Goal: Task Accomplishment & Management: Use online tool/utility

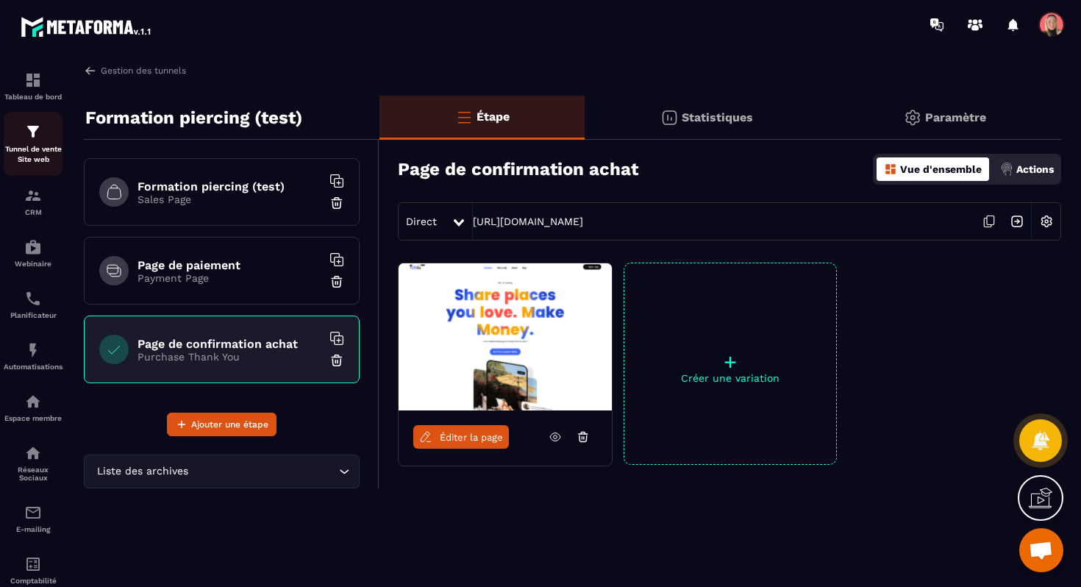
click at [35, 140] on img at bounding box center [33, 132] width 18 height 18
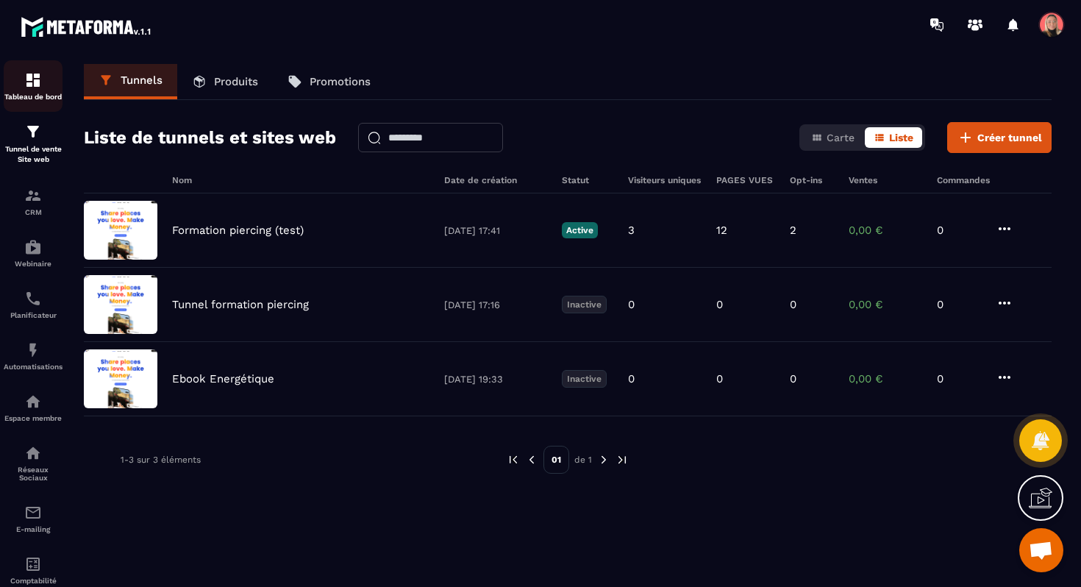
click at [45, 99] on p "Tableau de bord" at bounding box center [33, 97] width 59 height 8
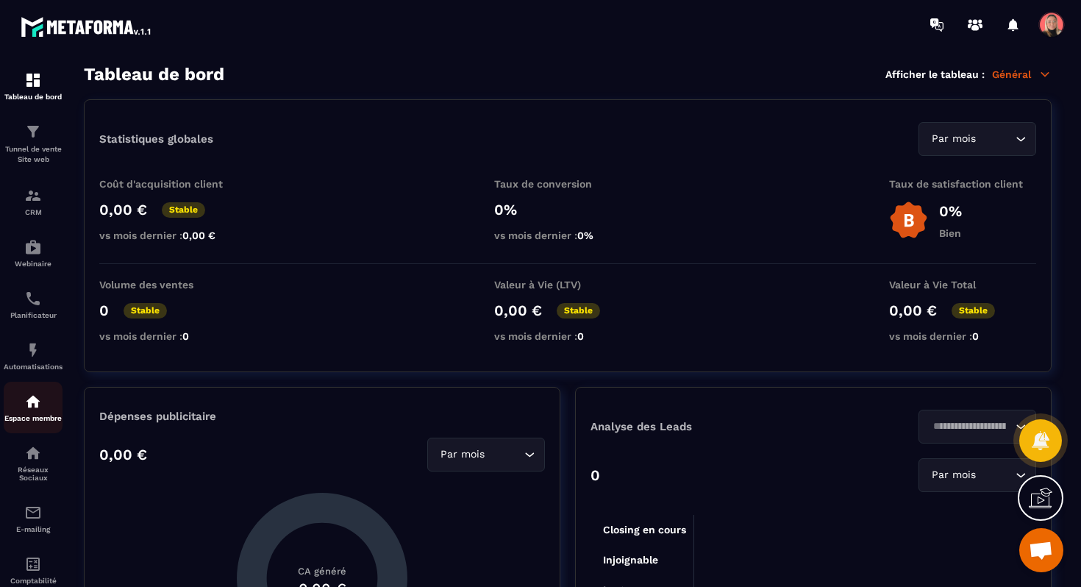
click at [40, 427] on link "Espace membre" at bounding box center [33, 407] width 59 height 51
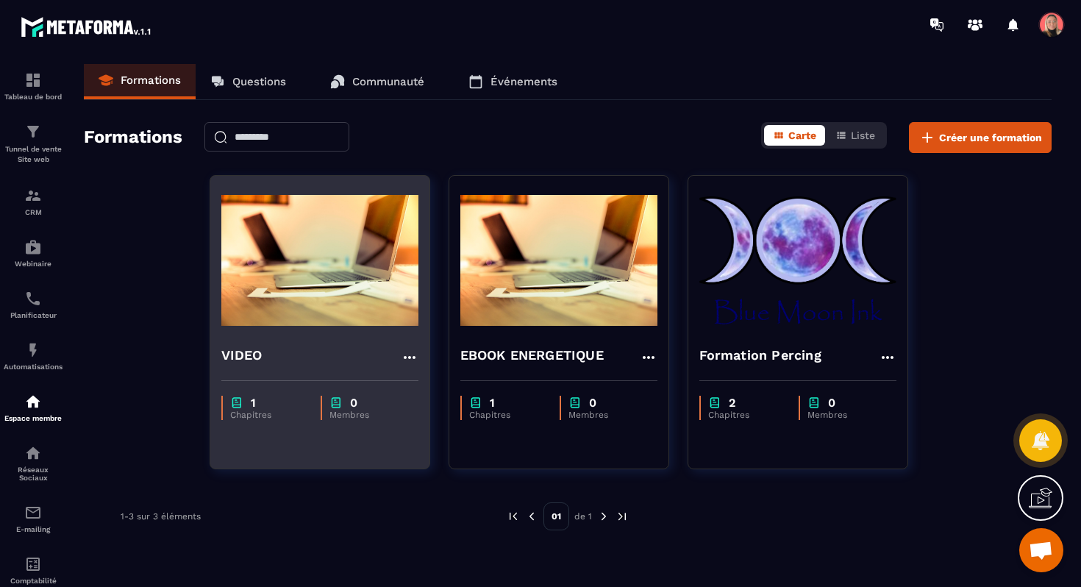
click at [326, 360] on div "VIDEO" at bounding box center [319, 357] width 197 height 24
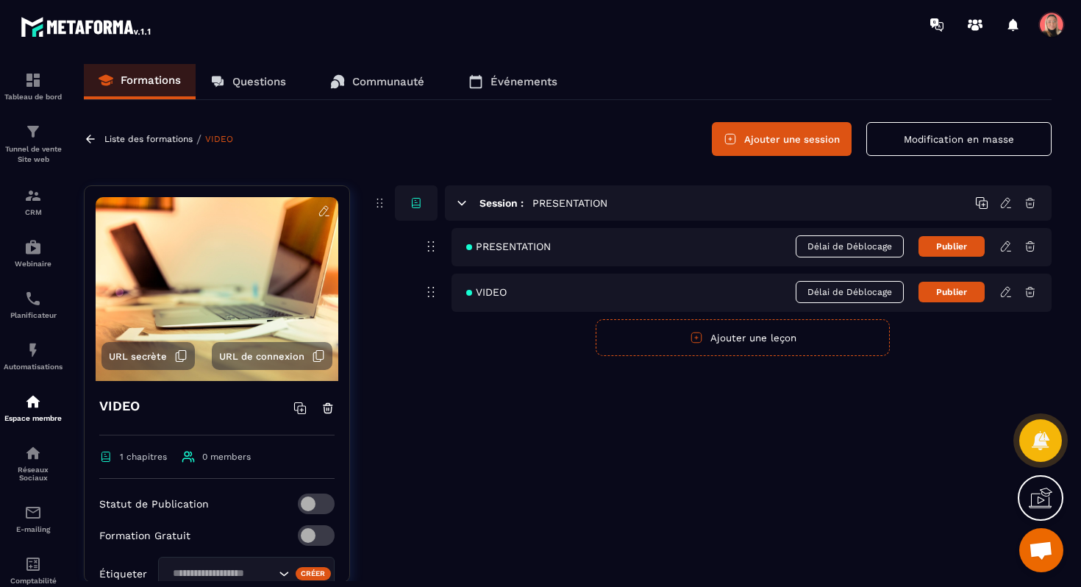
click at [1010, 247] on icon at bounding box center [1005, 246] width 13 height 13
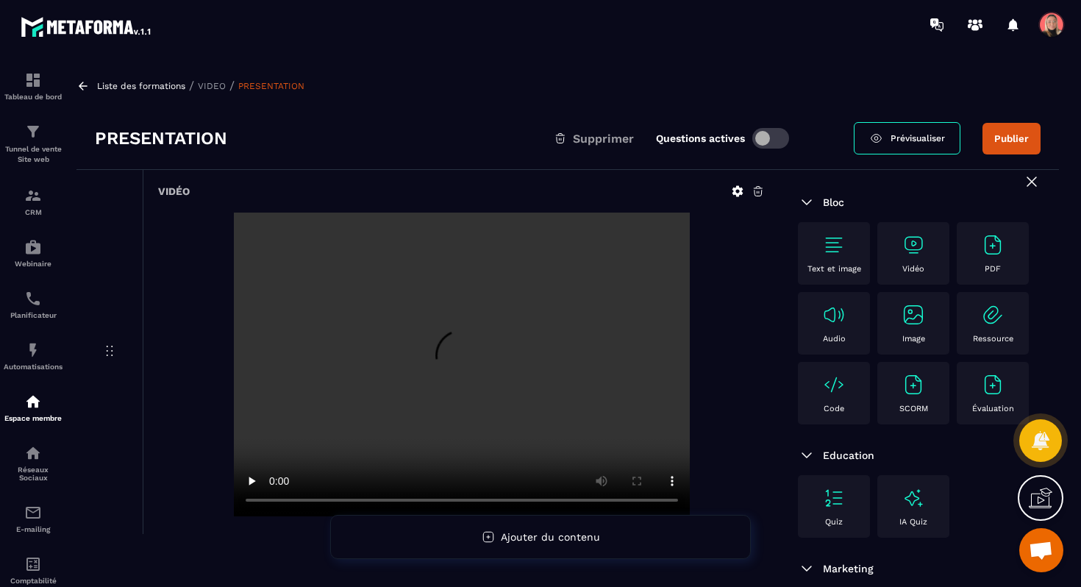
scroll to position [9, 0]
click at [27, 147] on p "Tunnel de vente Site web" at bounding box center [33, 154] width 59 height 21
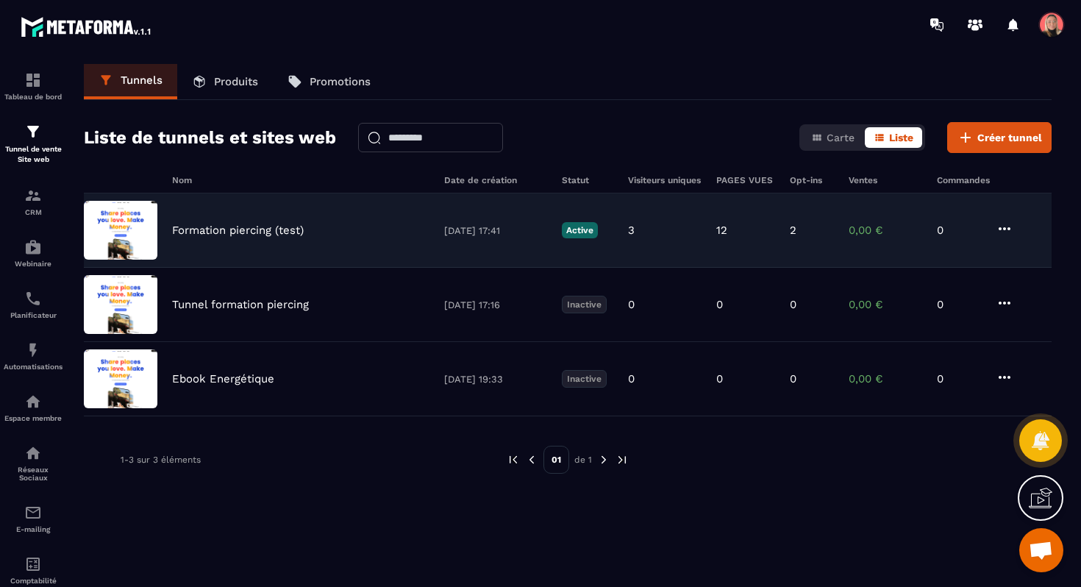
click at [218, 233] on p "Formation piercing (test)" at bounding box center [238, 230] width 132 height 13
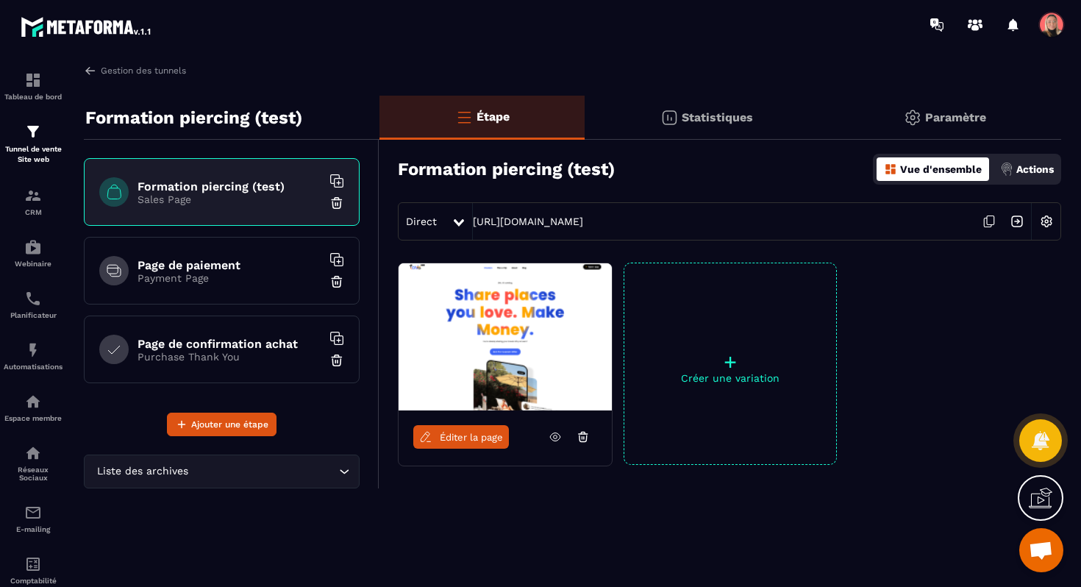
click at [470, 438] on span "Éditer la page" at bounding box center [471, 437] width 63 height 11
